Goal: Task Accomplishment & Management: Manage account settings

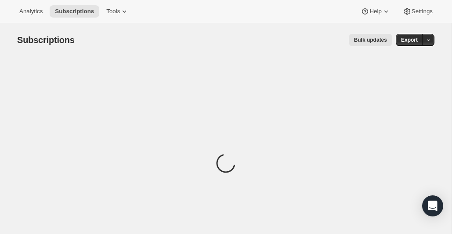
scroll to position [16, 0]
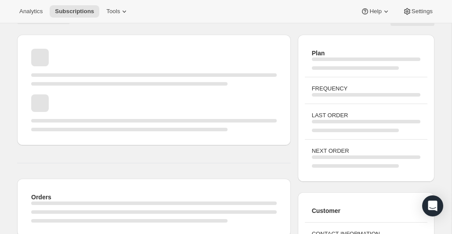
scroll to position [92, 0]
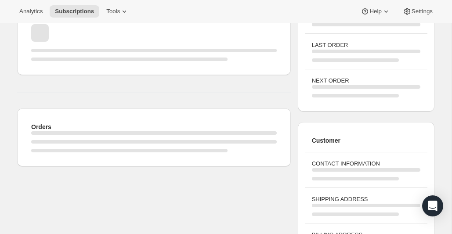
click at [12, 41] on div "Orders Plan FREQUENCY LAST ORDER NEXT ORDER Customer CONTACT INFORMATION SHIPPI…" at bounding box center [222, 129] width 425 height 344
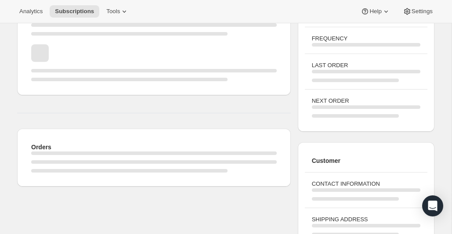
scroll to position [73, 0]
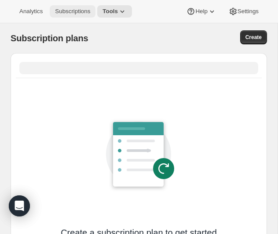
click at [69, 8] on span "Subscriptions" at bounding box center [72, 11] width 35 height 7
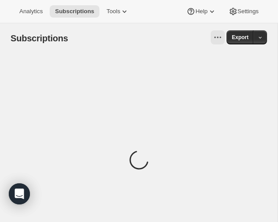
scroll to position [1, 0]
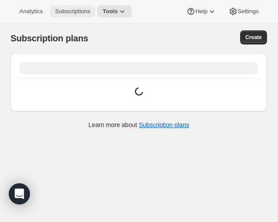
click at [66, 10] on span "Subscriptions" at bounding box center [72, 11] width 35 height 7
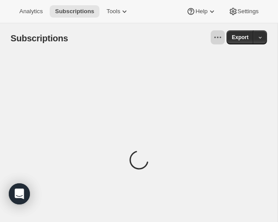
click at [211, 36] on button "View actions for Subscriptions" at bounding box center [218, 37] width 14 height 14
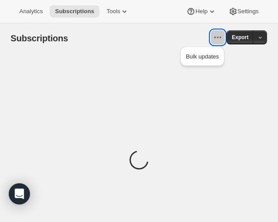
click at [211, 36] on button "View actions for Subscriptions" at bounding box center [218, 37] width 14 height 14
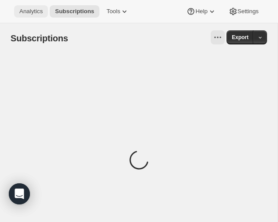
click at [31, 11] on span "Analytics" at bounding box center [30, 11] width 23 height 7
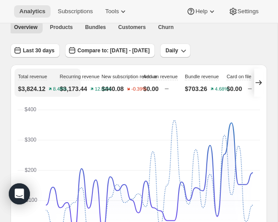
scroll to position [7, 0]
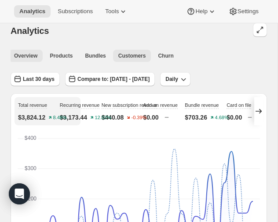
click at [121, 58] on span "Customers" at bounding box center [132, 55] width 28 height 7
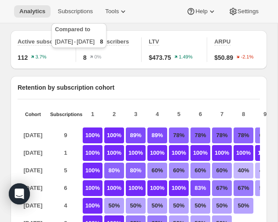
scroll to position [54, 0]
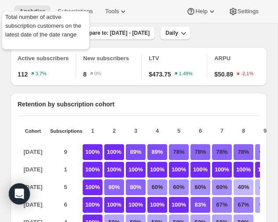
click at [28, 60] on span "Active subscribers" at bounding box center [43, 58] width 51 height 7
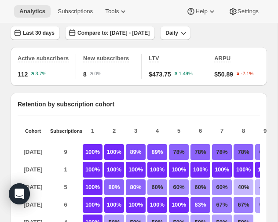
click at [73, 18] on div "Analytics Subscriptions Tools Help Settings" at bounding box center [139, 11] width 278 height 23
click at [73, 15] on button "Subscriptions" at bounding box center [75, 11] width 46 height 12
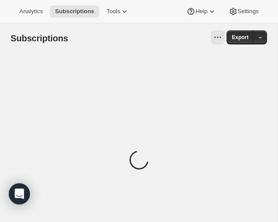
scroll to position [88, 0]
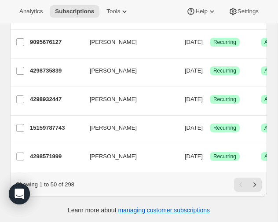
scroll to position [1357, 0]
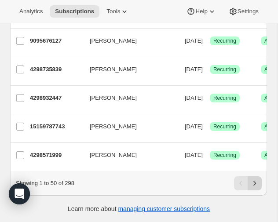
click at [254, 181] on icon "Next" at bounding box center [254, 183] width 9 height 9
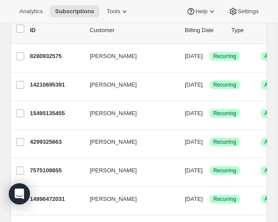
scroll to position [23, 0]
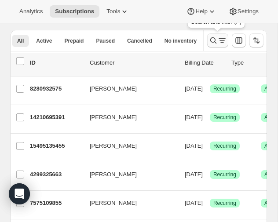
click at [214, 42] on icon "Search and filter results" at bounding box center [213, 40] width 6 height 6
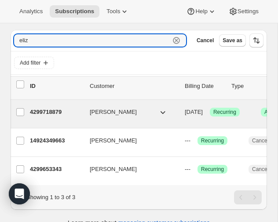
type input "eliz"
click at [39, 108] on p "4299718879" at bounding box center [56, 112] width 53 height 9
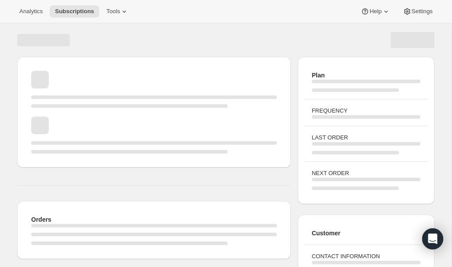
click at [174, 60] on div "Page loading" at bounding box center [154, 112] width 274 height 111
click at [160, 49] on div "Page loading" at bounding box center [225, 39] width 417 height 33
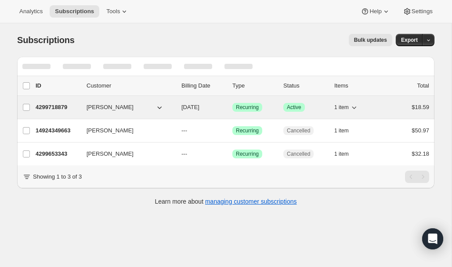
click at [56, 107] on p "4299718879" at bounding box center [58, 107] width 44 height 9
